Goal: Information Seeking & Learning: Understand process/instructions

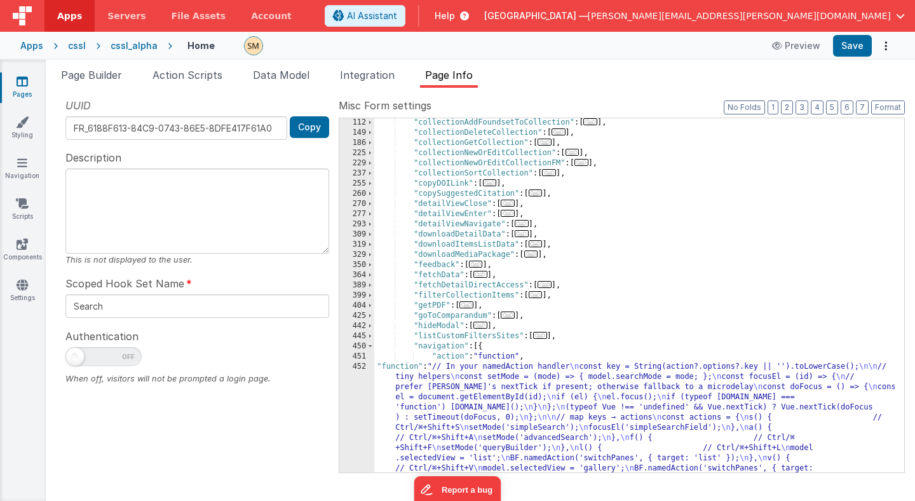
scroll to position [153, 0]
click at [882, 105] on button "Format" at bounding box center [888, 107] width 34 height 14
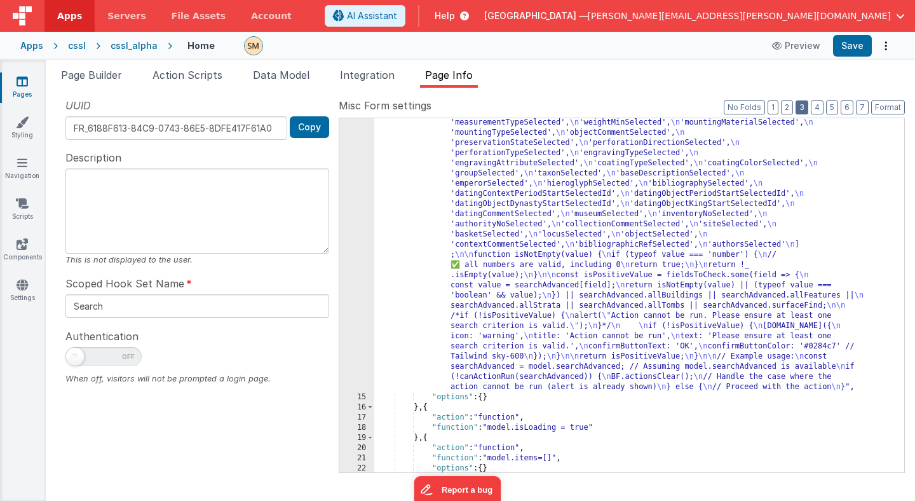
click at [802, 104] on button "3" at bounding box center [801, 107] width 13 height 14
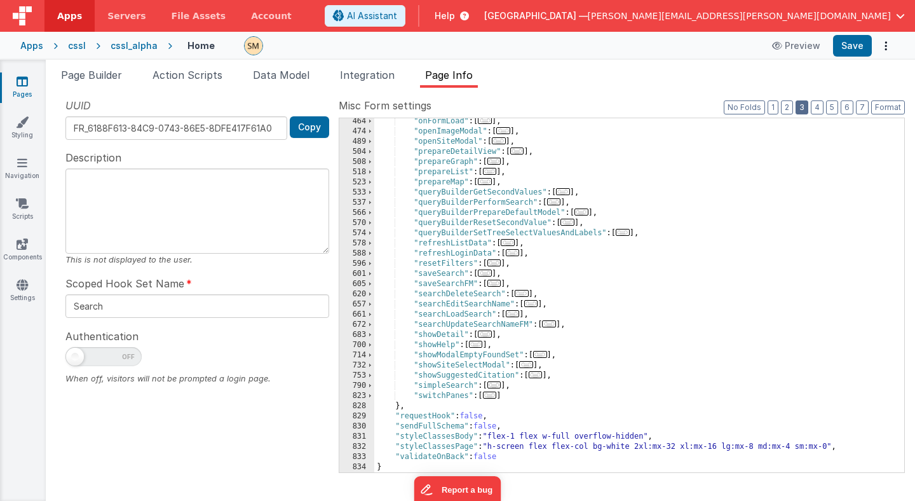
scroll to position [398, 0]
click at [371, 333] on span at bounding box center [370, 335] width 7 height 10
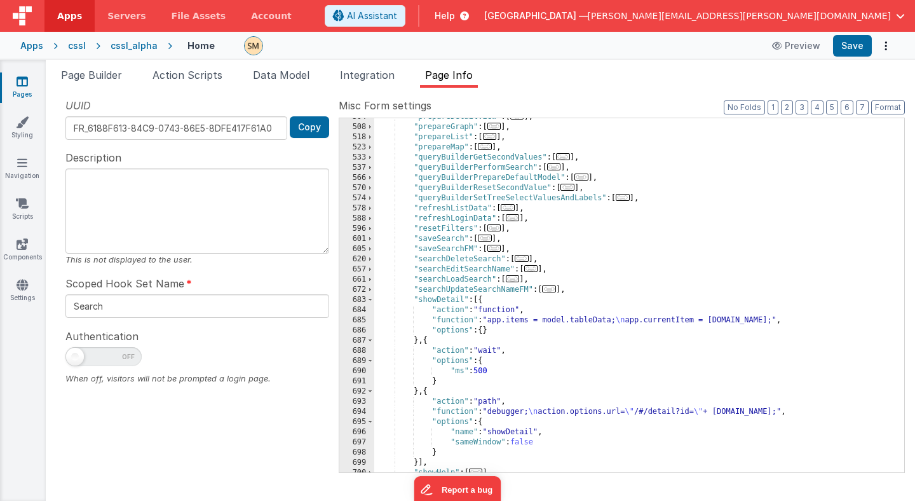
scroll to position [433, 0]
click at [435, 303] on div ""prepareDetailView" : [ ... ] , "prepareGraph" : [ ... ] , "prepareList" : [ ..…" at bounding box center [634, 299] width 520 height 374
click at [372, 302] on span at bounding box center [370, 300] width 7 height 10
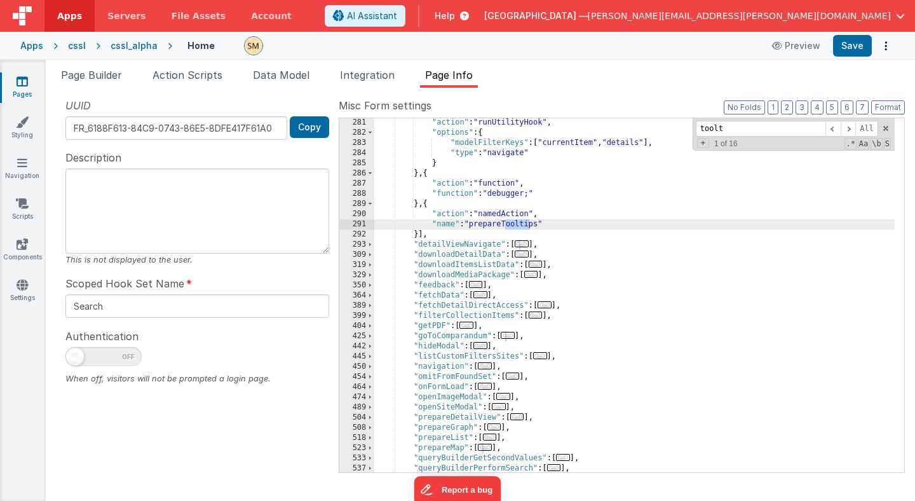
scroll to position [1050, 0]
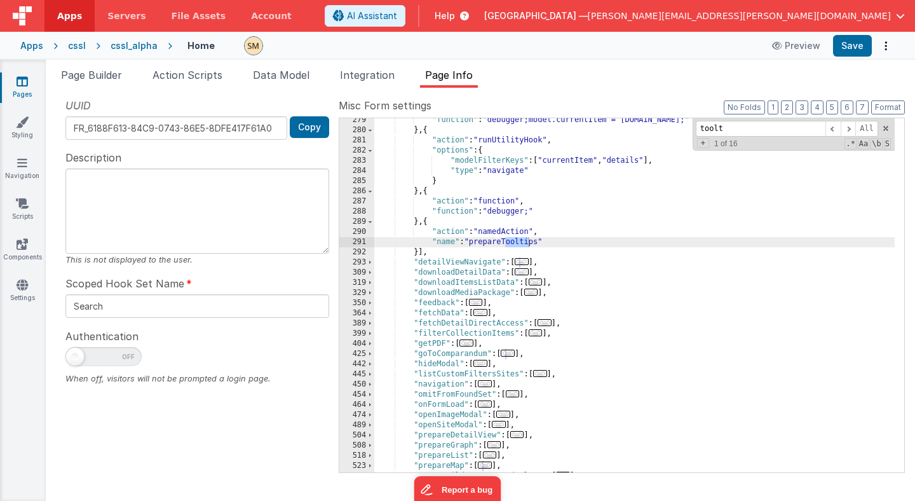
click at [492, 246] on div ""function" : "debugger;model.currentItem = action.options.id;" } , { "action" :…" at bounding box center [634, 302] width 520 height 374
drag, startPoint x: 731, startPoint y: 126, endPoint x: 666, endPoint y: 126, distance: 64.8
click at [666, 126] on div ""function" : "debugger;model.currentItem = action.options.id;" } , { "action" :…" at bounding box center [634, 295] width 520 height 354
paste input "prepareTooltips"
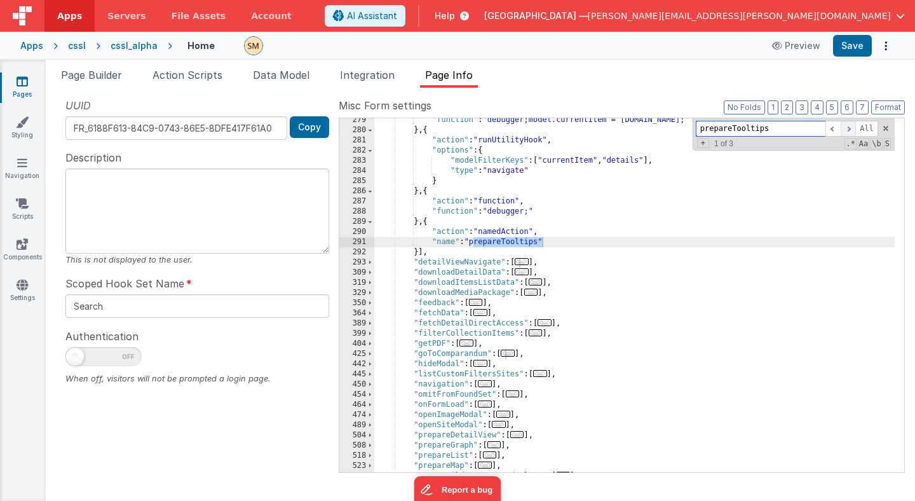
type input "prepareTooltips"
click at [847, 128] on span at bounding box center [847, 129] width 15 height 16
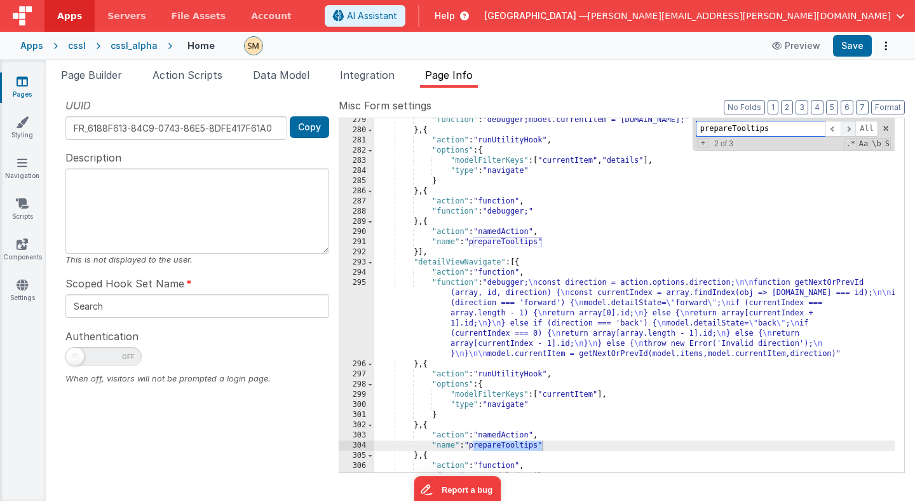
click at [847, 128] on span at bounding box center [847, 129] width 15 height 16
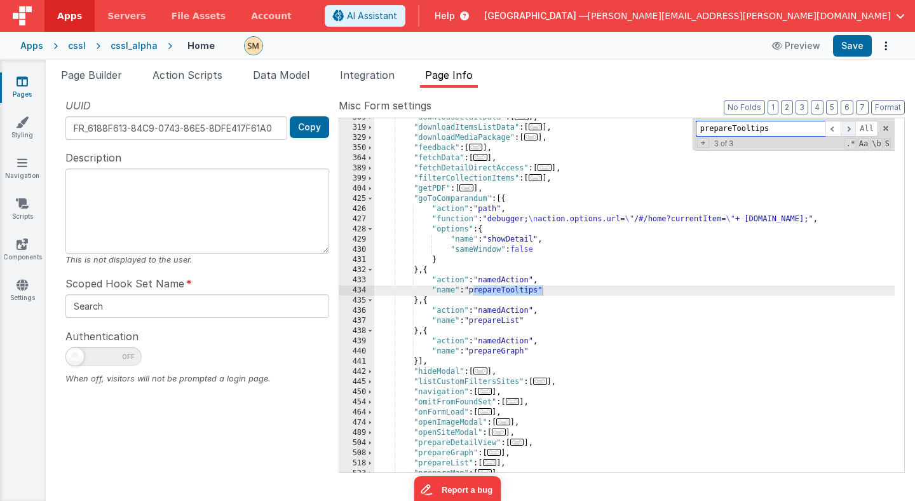
scroll to position [1429, 0]
click at [847, 128] on span at bounding box center [847, 129] width 15 height 16
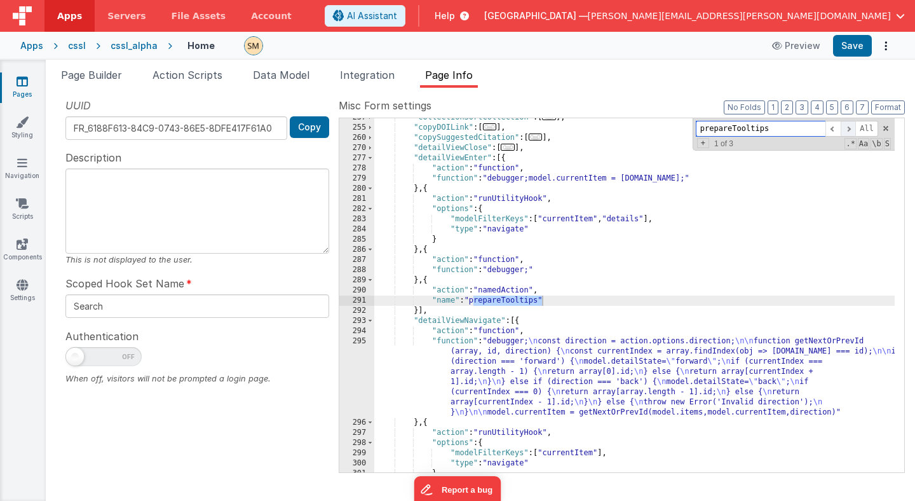
click at [847, 128] on span at bounding box center [847, 129] width 15 height 16
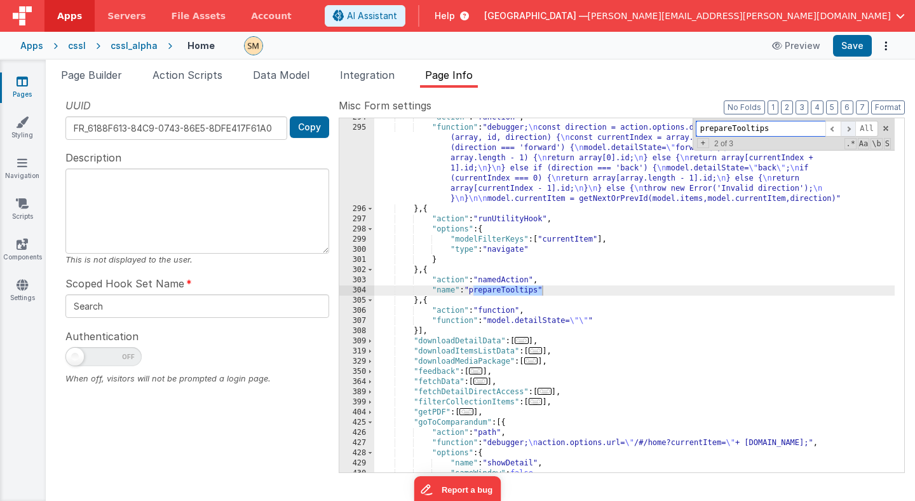
click at [847, 128] on span at bounding box center [847, 129] width 15 height 16
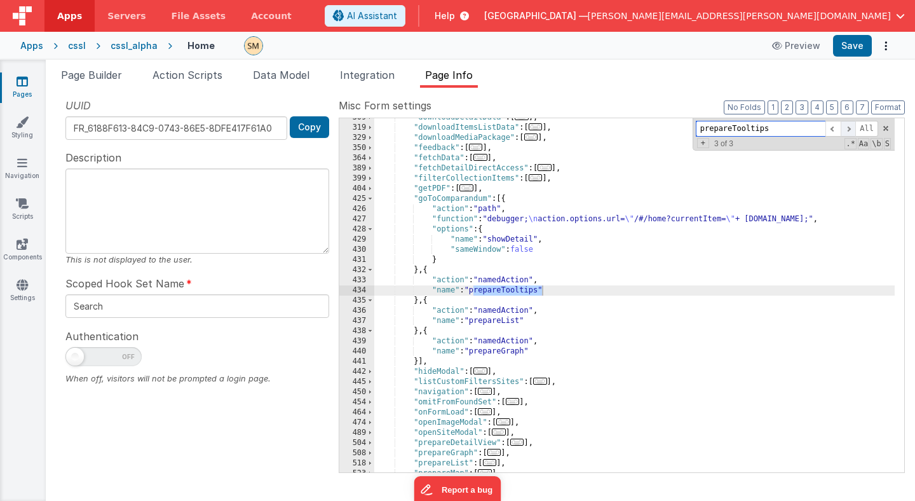
click at [847, 128] on span at bounding box center [847, 129] width 15 height 16
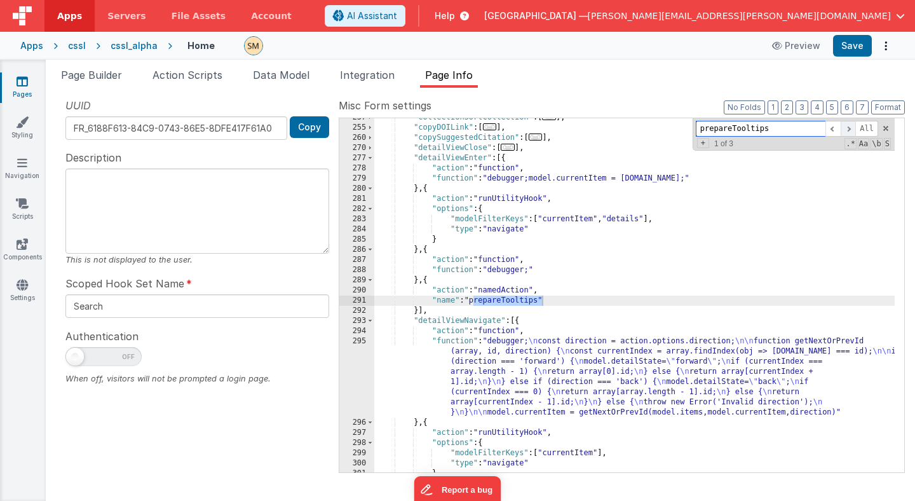
click at [847, 128] on span at bounding box center [847, 129] width 15 height 16
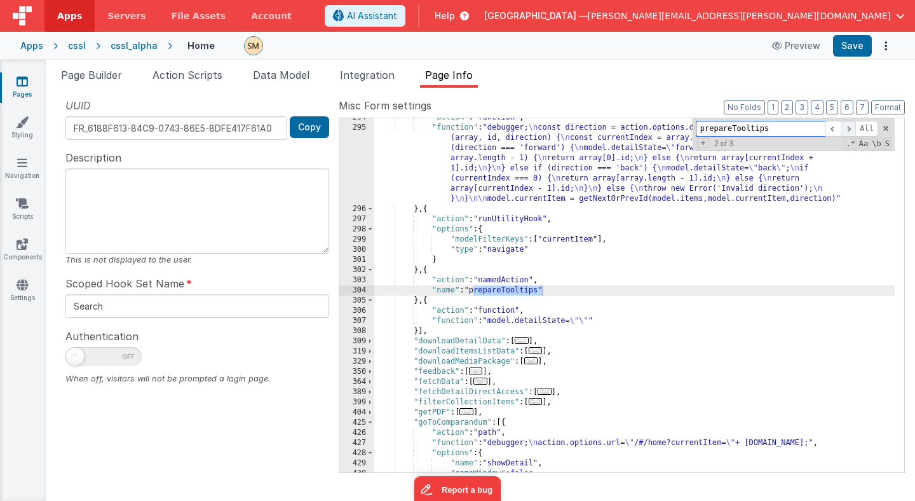
click at [847, 128] on span at bounding box center [847, 129] width 15 height 16
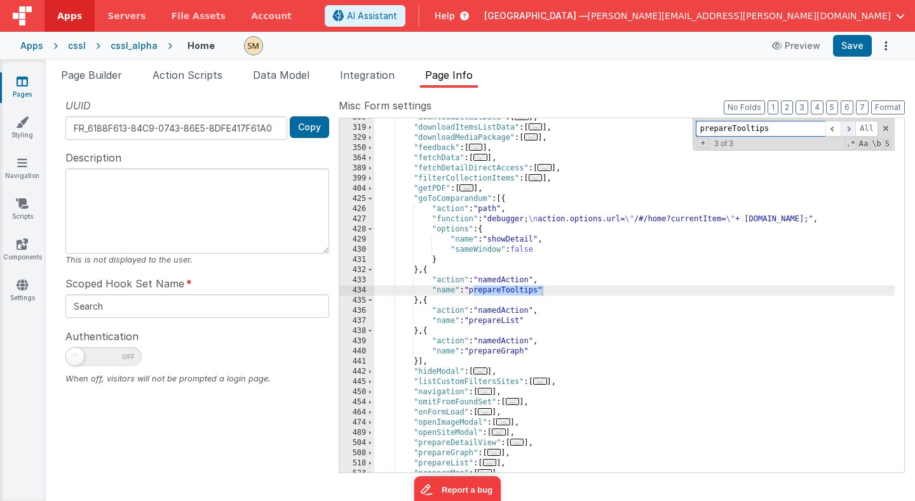
scroll to position [1429, 0]
click at [370, 199] on span at bounding box center [370, 199] width 7 height 10
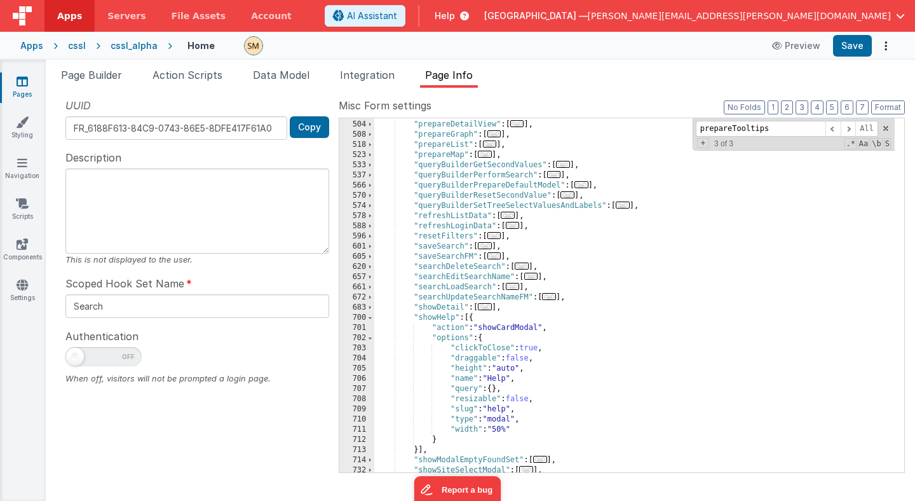
scroll to position [1585, 0]
click at [369, 318] on span at bounding box center [370, 317] width 7 height 10
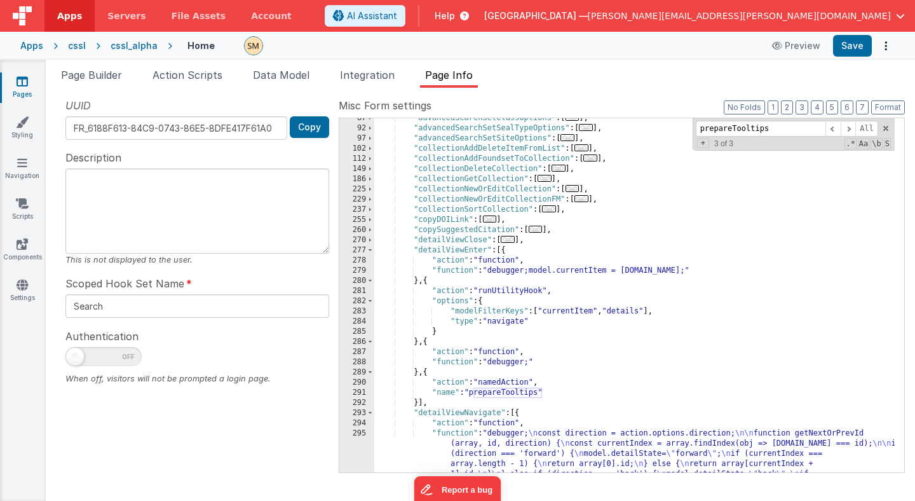
scroll to position [898, 0]
click at [370, 252] on span at bounding box center [370, 252] width 7 height 10
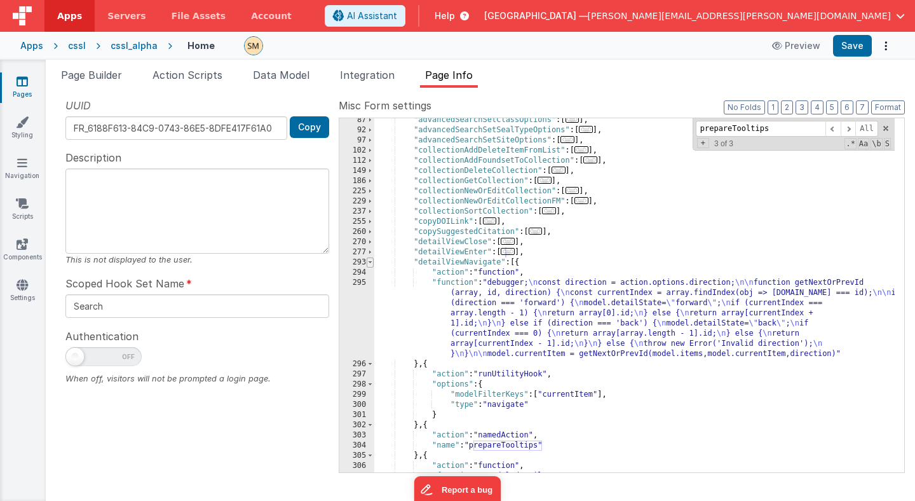
click at [370, 262] on span at bounding box center [370, 262] width 7 height 10
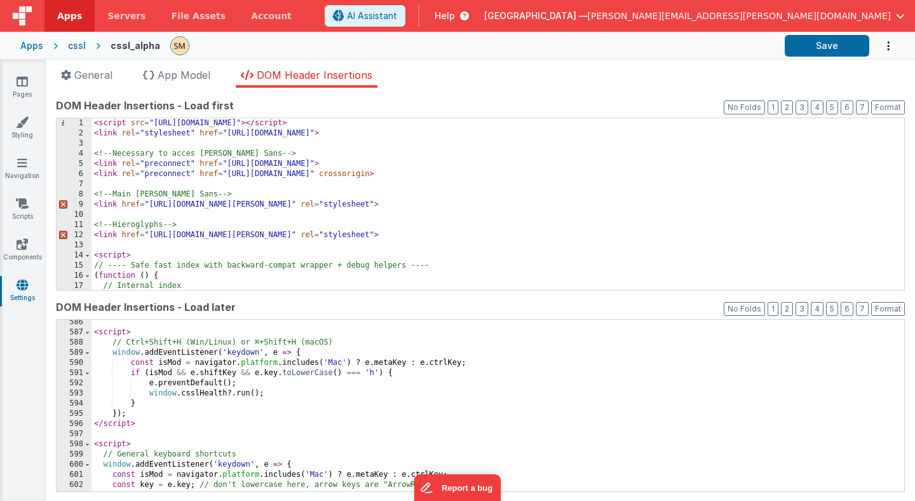
scroll to position [5958, 0]
click at [23, 209] on icon at bounding box center [22, 203] width 13 height 13
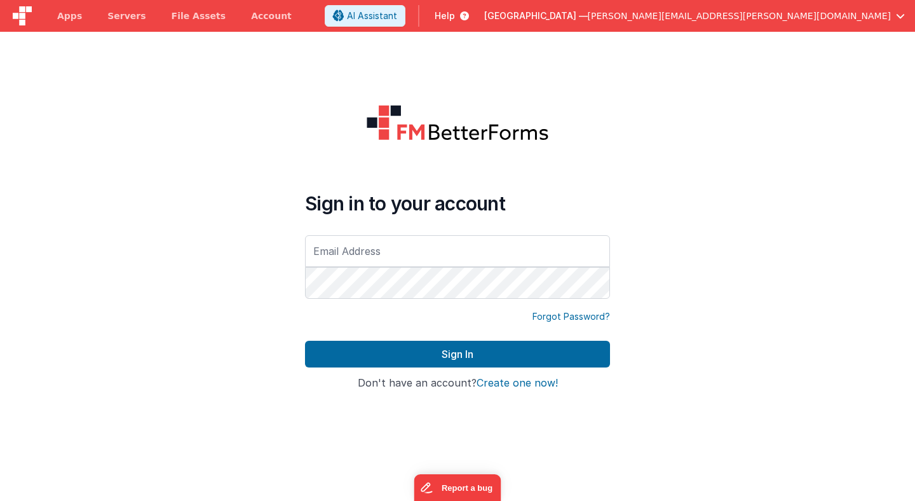
type input "[PERSON_NAME][EMAIL_ADDRESS][PERSON_NAME][DOMAIN_NAME]"
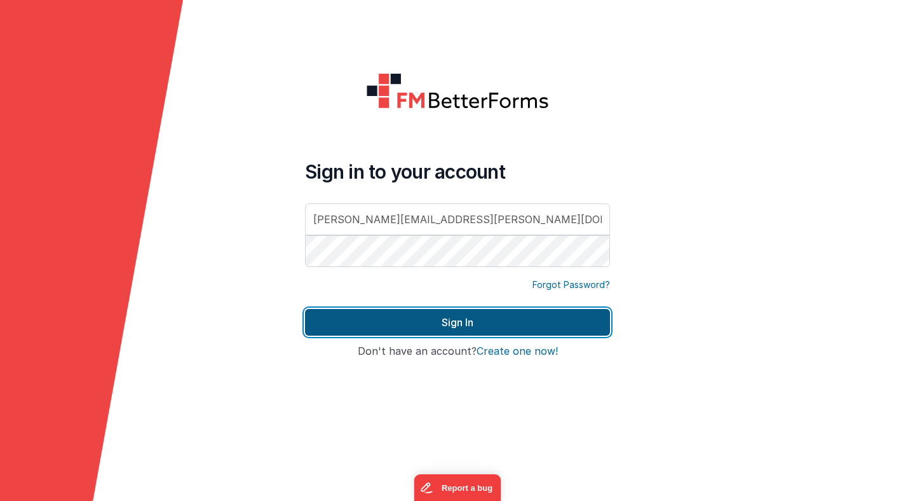
click at [466, 327] on button "Sign In" at bounding box center [457, 322] width 305 height 27
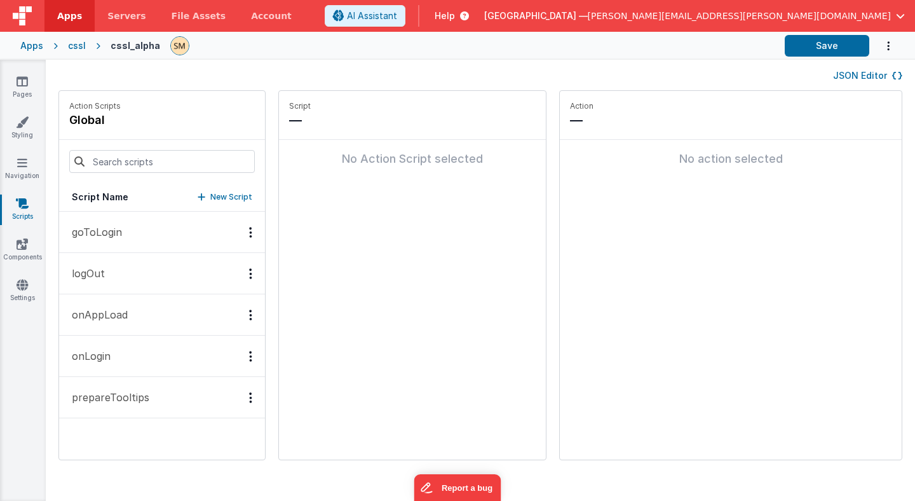
click at [130, 398] on p "prepareTooltips" at bounding box center [106, 396] width 85 height 15
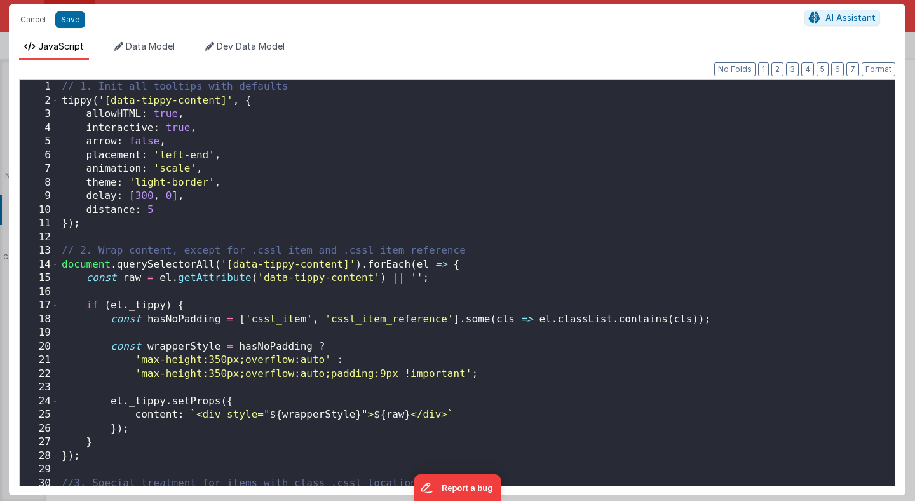
scroll to position [603, 0]
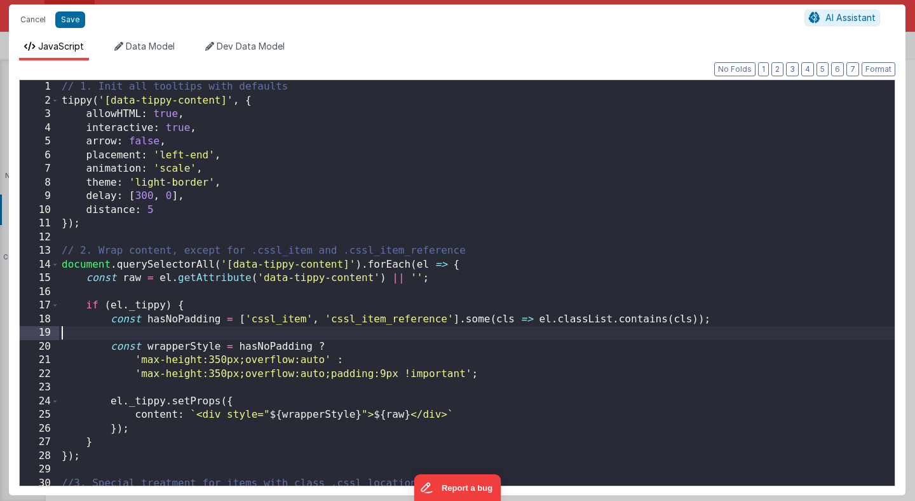
click at [546, 333] on div "// 1. Init all tooltips with defaults tippy ( '[data-tippy-content]' , { allowH…" at bounding box center [476, 295] width 835 height 431
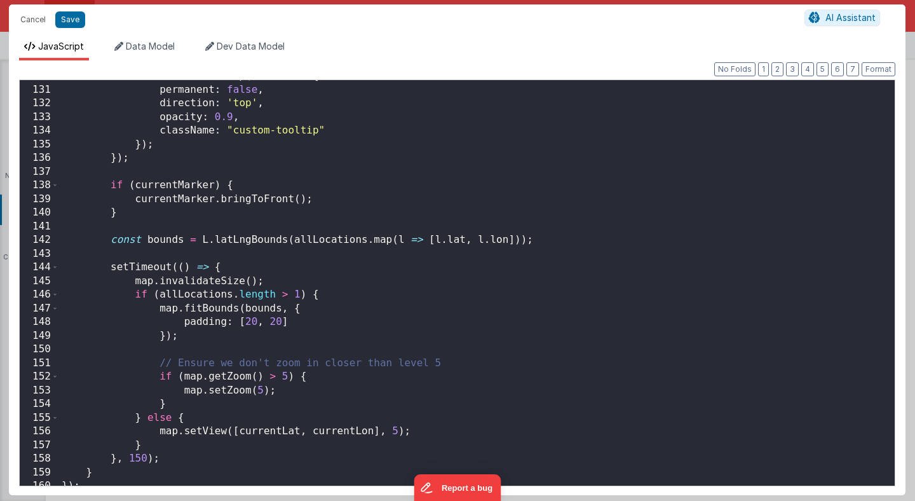
scroll to position [0, 0]
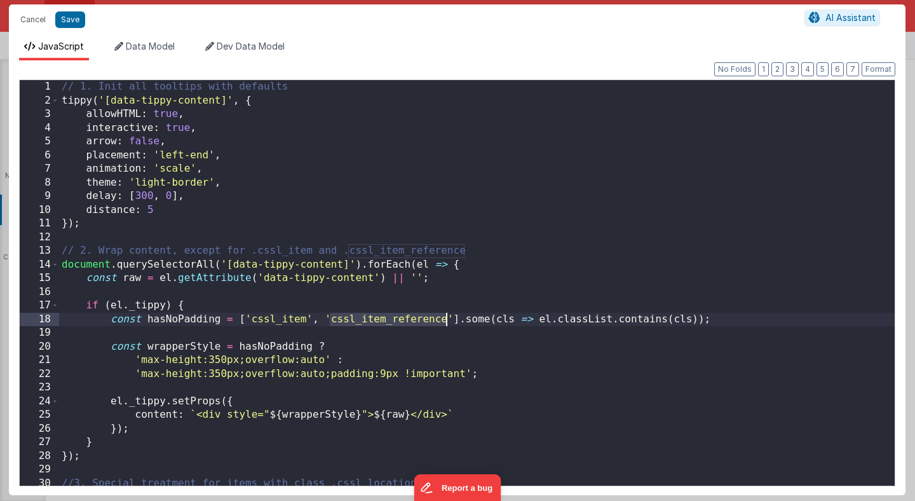
drag, startPoint x: 328, startPoint y: 319, endPoint x: 445, endPoint y: 316, distance: 116.3
click at [445, 316] on div "// 1. Init all tooltips with defaults tippy ( '[data-tippy-content]' , { allowH…" at bounding box center [476, 295] width 835 height 431
click at [224, 320] on div "// 1. Init all tooltips with defaults tippy ( '[data-tippy-content]' , { allowH…" at bounding box center [476, 295] width 835 height 431
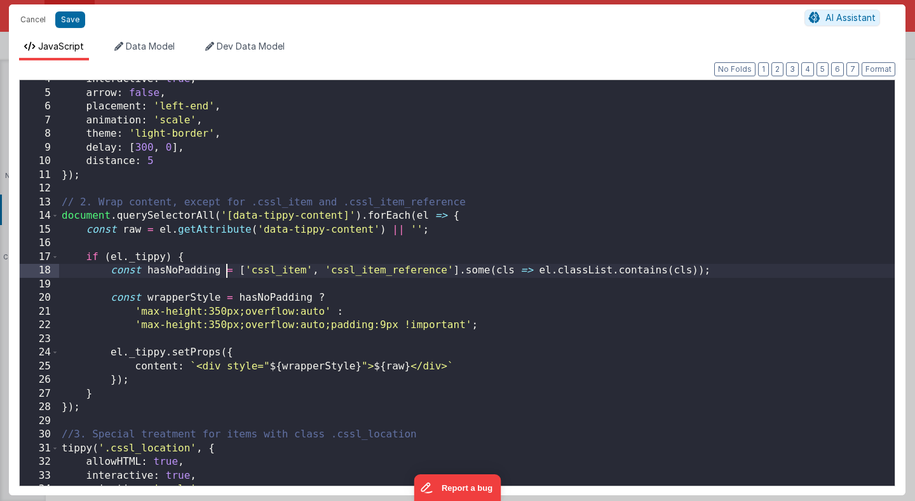
scroll to position [50, 0]
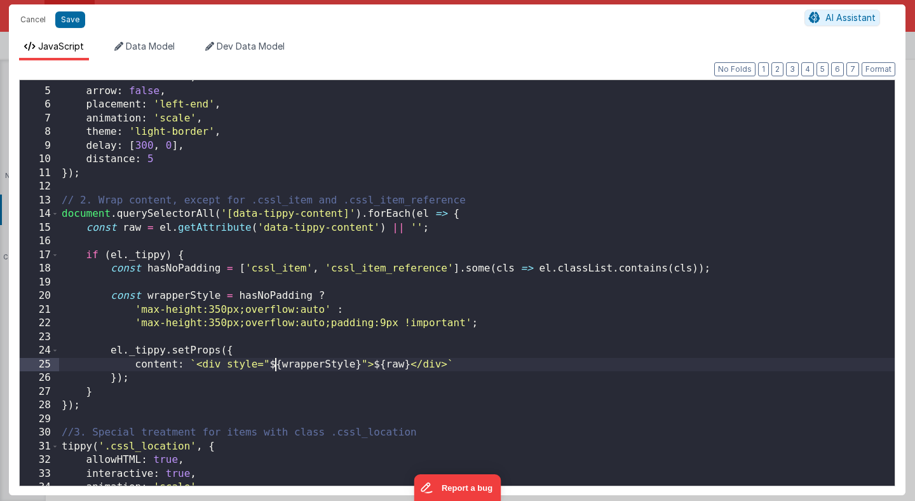
click at [276, 360] on div "interactive : true , arrow : false , placement : 'left-end' , animation : 'scal…" at bounding box center [476, 286] width 835 height 431
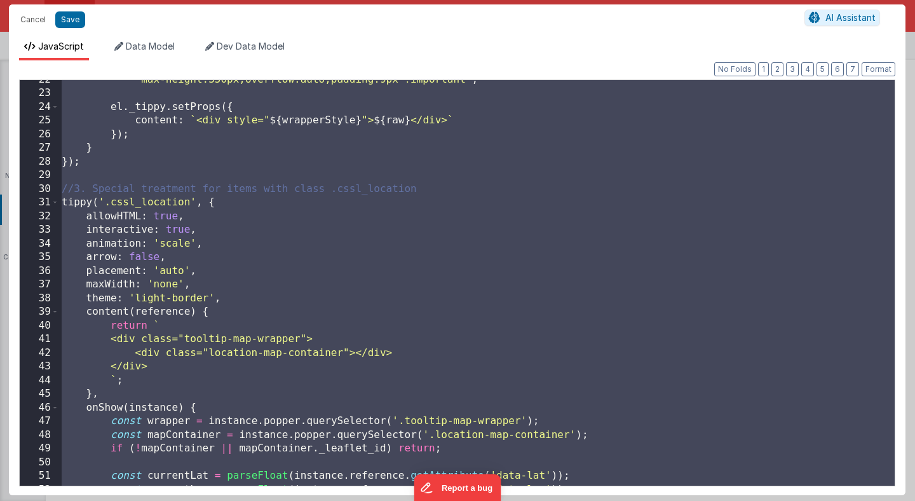
scroll to position [0, 0]
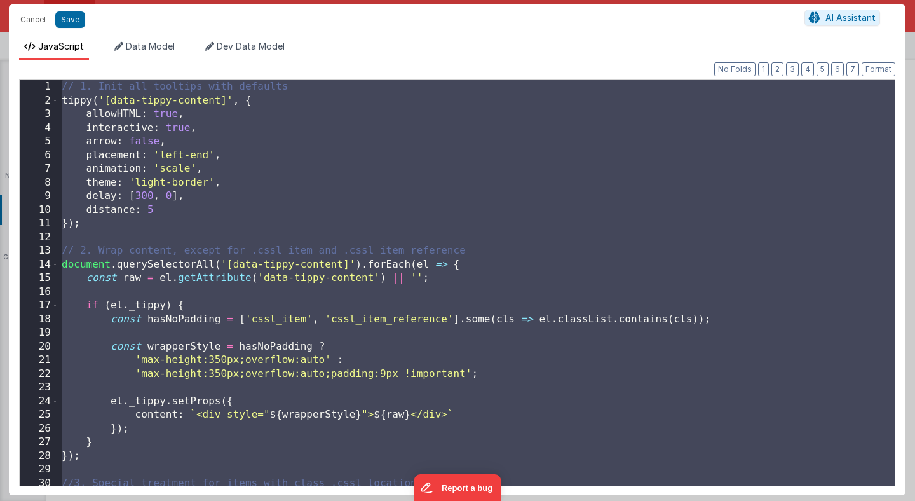
click at [372, 257] on div "// 1. Init all tooltips with defaults tippy ( '[data-tippy-content]' , { allowH…" at bounding box center [476, 295] width 835 height 431
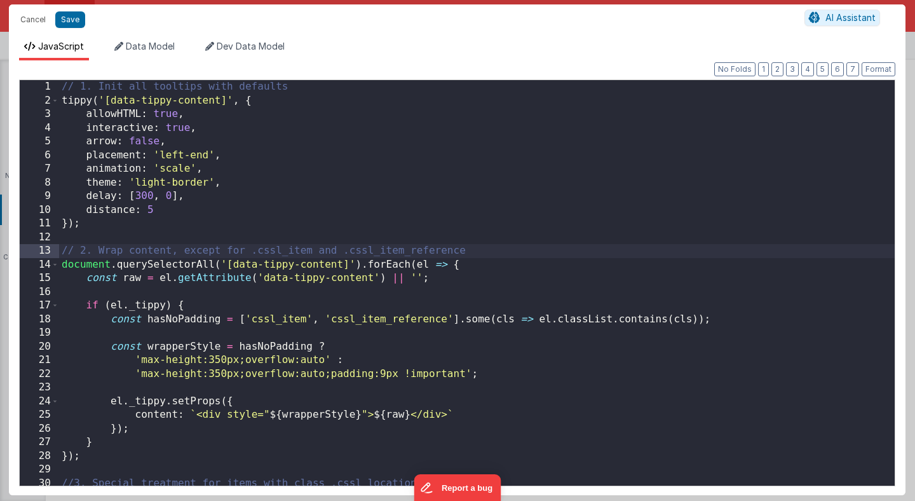
click at [355, 239] on div "// 1. Init all tooltips with defaults tippy ( '[data-tippy-content]' , { allowH…" at bounding box center [476, 295] width 835 height 431
